Goal: Information Seeking & Learning: Find specific fact

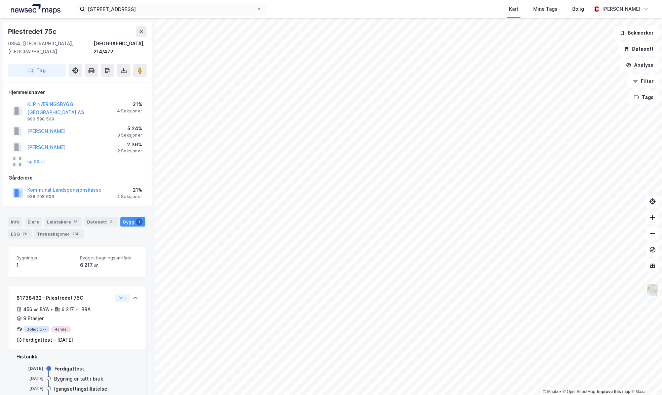
scroll to position [10, 0]
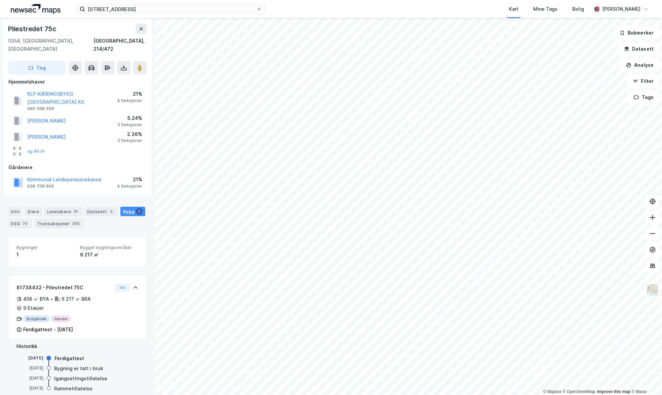
click at [162, 17] on div "Pilestredet 75 c, Oslo Kart Mine Tags Bolig [PERSON_NAME]" at bounding box center [331, 9] width 662 height 18
click at [162, 10] on input "[STREET_ADDRESS]" at bounding box center [170, 9] width 171 height 10
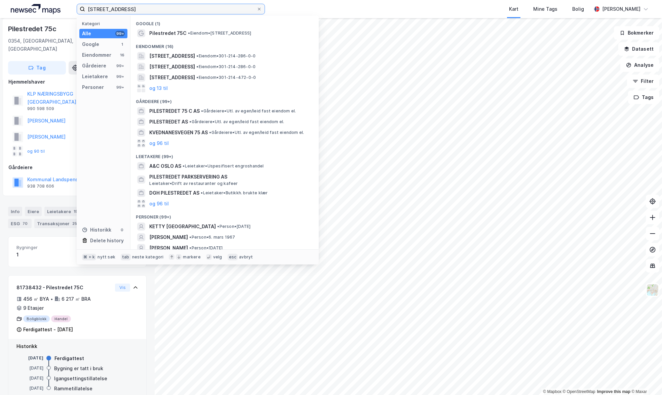
click at [162, 10] on input "[STREET_ADDRESS]" at bounding box center [170, 9] width 171 height 10
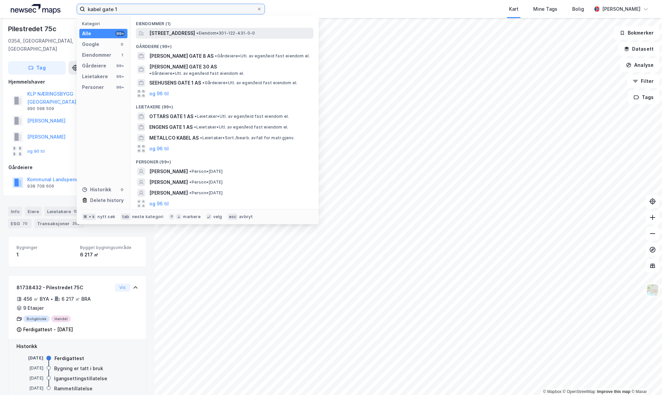
type input "kabel gate 1"
click at [181, 31] on span "[STREET_ADDRESS]" at bounding box center [172, 33] width 46 height 8
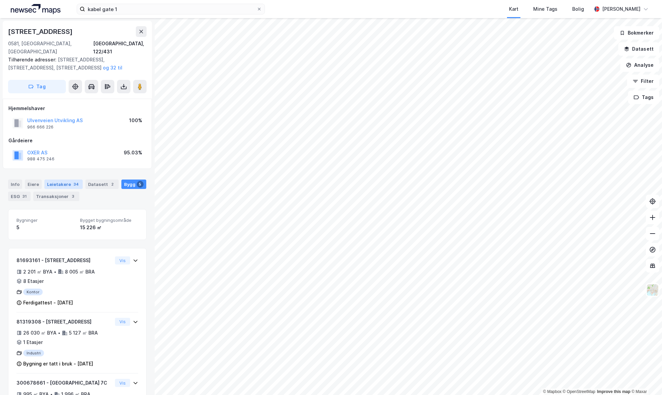
click at [52, 180] on div "Leietakere 34" at bounding box center [63, 184] width 38 height 9
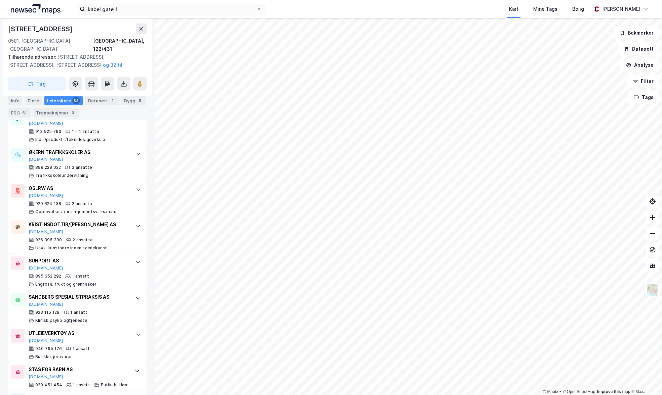
scroll to position [1159, 0]
click at [124, 295] on div "SANDBERG SPESIALISTPRAKSIS AS [DOMAIN_NAME]" at bounding box center [79, 300] width 100 height 14
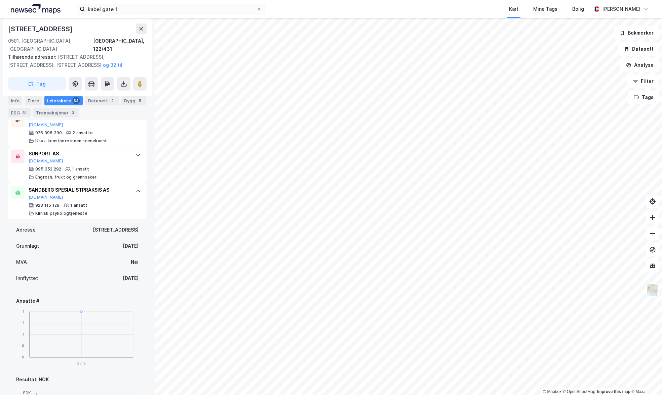
scroll to position [1268, 0]
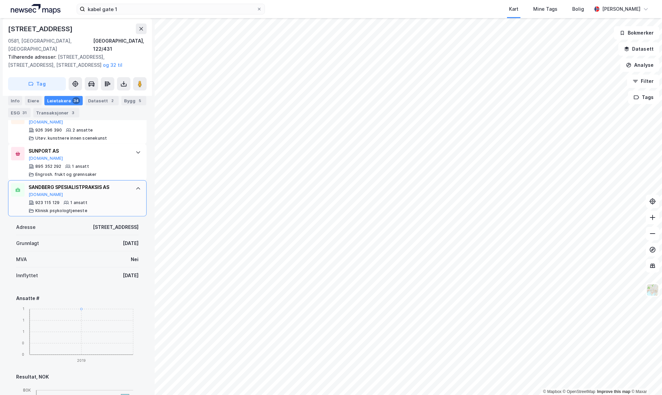
click at [117, 185] on div "SANDBERG SPESIALISTPRAKSIS AS [DOMAIN_NAME]" at bounding box center [79, 190] width 100 height 14
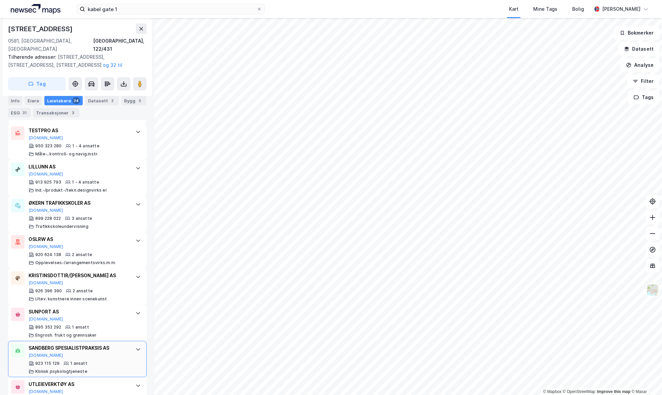
scroll to position [1190, 0]
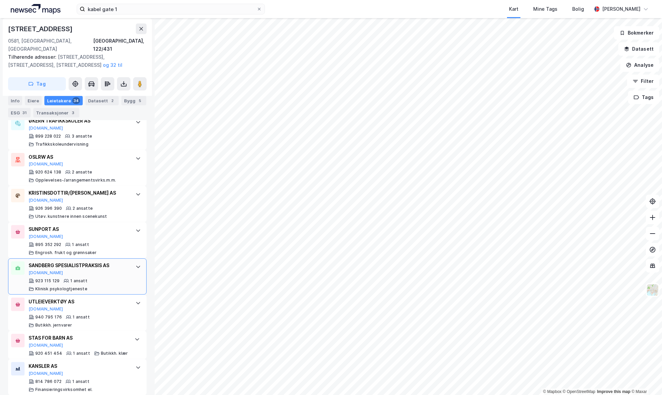
click at [101, 269] on div "SANDBERG SPESIALISTPRAKSIS AS [DOMAIN_NAME] 923 115 129 1 ansatt Klinisk psykol…" at bounding box center [79, 277] width 100 height 30
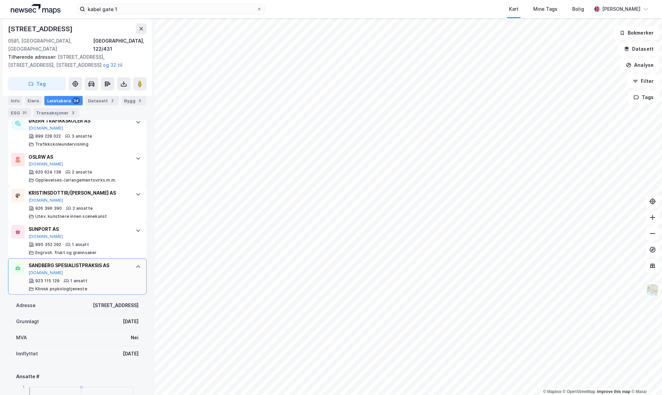
click at [101, 269] on div "SANDBERG SPESIALISTPRAKSIS AS [DOMAIN_NAME] 923 115 129 1 ansatt Klinisk psykol…" at bounding box center [79, 277] width 100 height 30
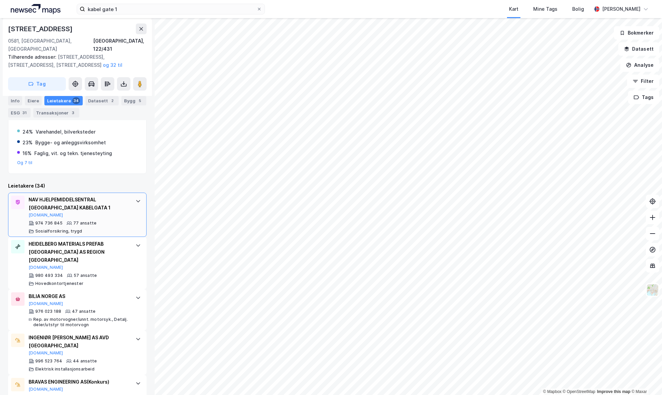
scroll to position [0, 0]
